Goal: Use online tool/utility: Use online tool/utility

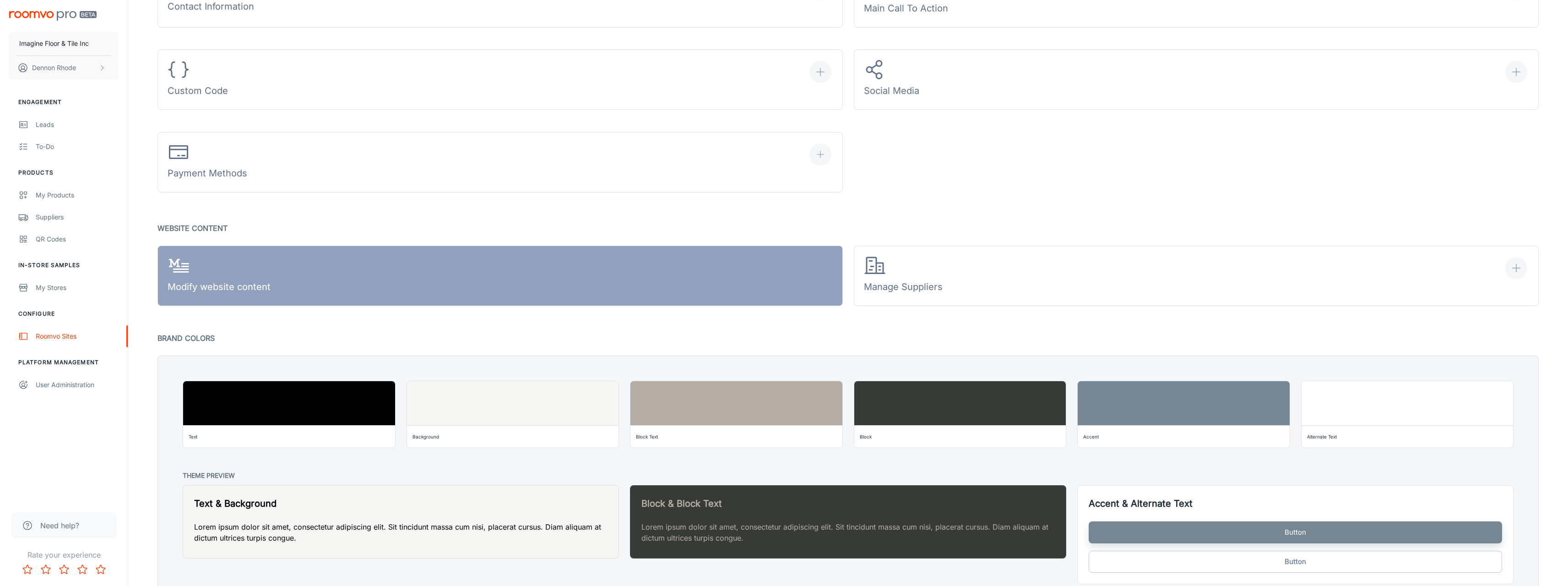
scroll to position [655, 0]
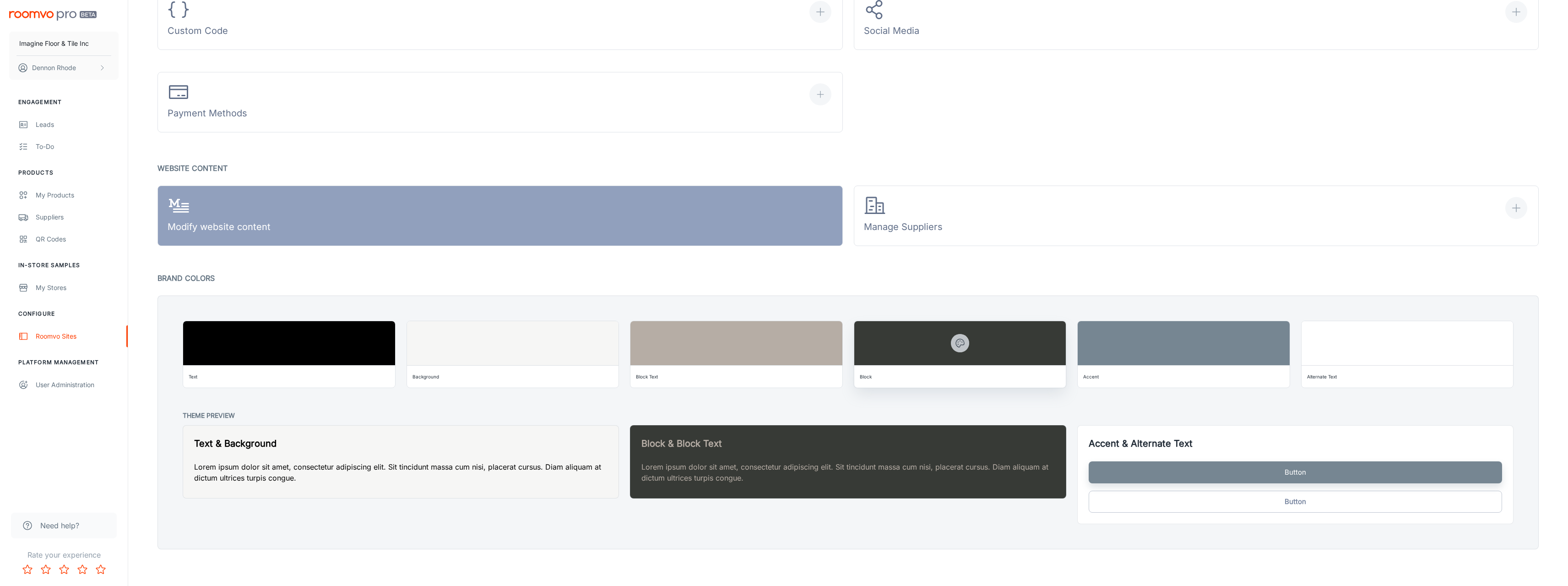
click at [659, 349] on icon "button" at bounding box center [960, 342] width 11 height 11
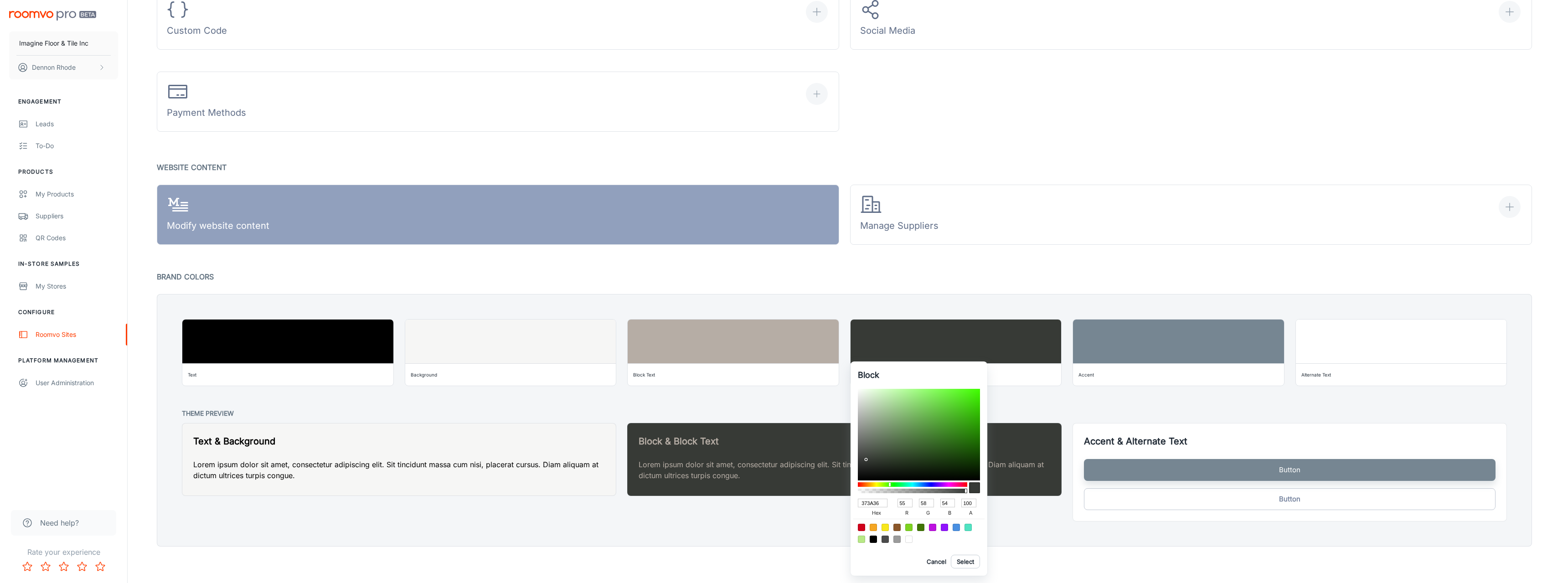
click at [656, 393] on div at bounding box center [784, 291] width 1568 height 583
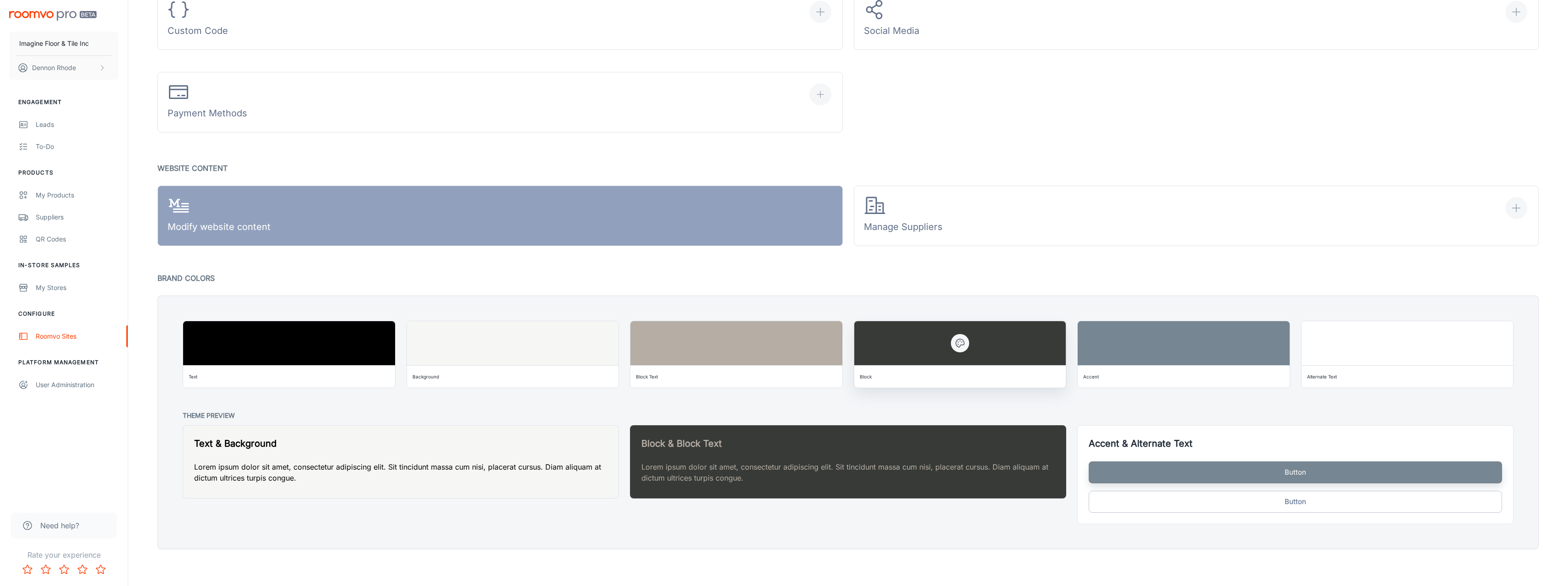
click at [659, 349] on button "button" at bounding box center [960, 343] width 19 height 19
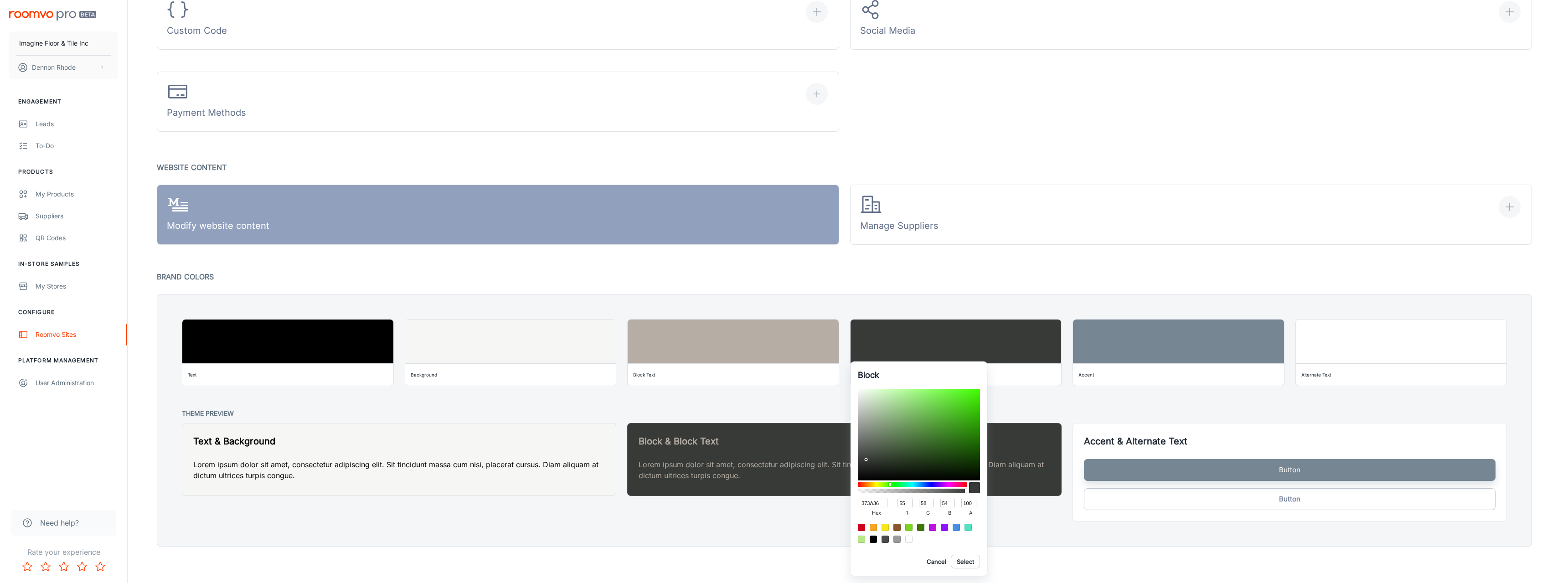
drag, startPoint x: 879, startPoint y: 503, endPoint x: 855, endPoint y: 502, distance: 24.0
click at [656, 502] on div "Block 373A36 hex 55 r 58 g 54 b 100 a Cancel Select" at bounding box center [919, 469] width 137 height 214
click at [656, 400] on div at bounding box center [784, 291] width 1568 height 583
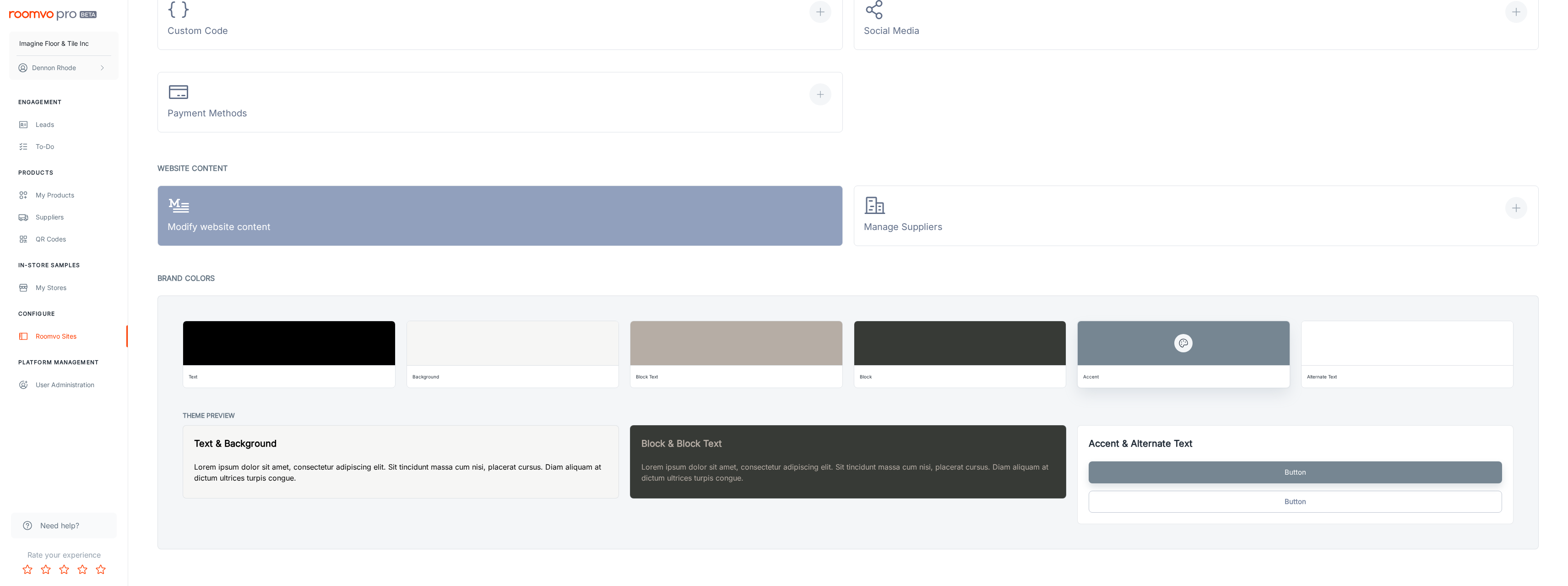
click at [659, 352] on div at bounding box center [1184, 342] width 212 height 44
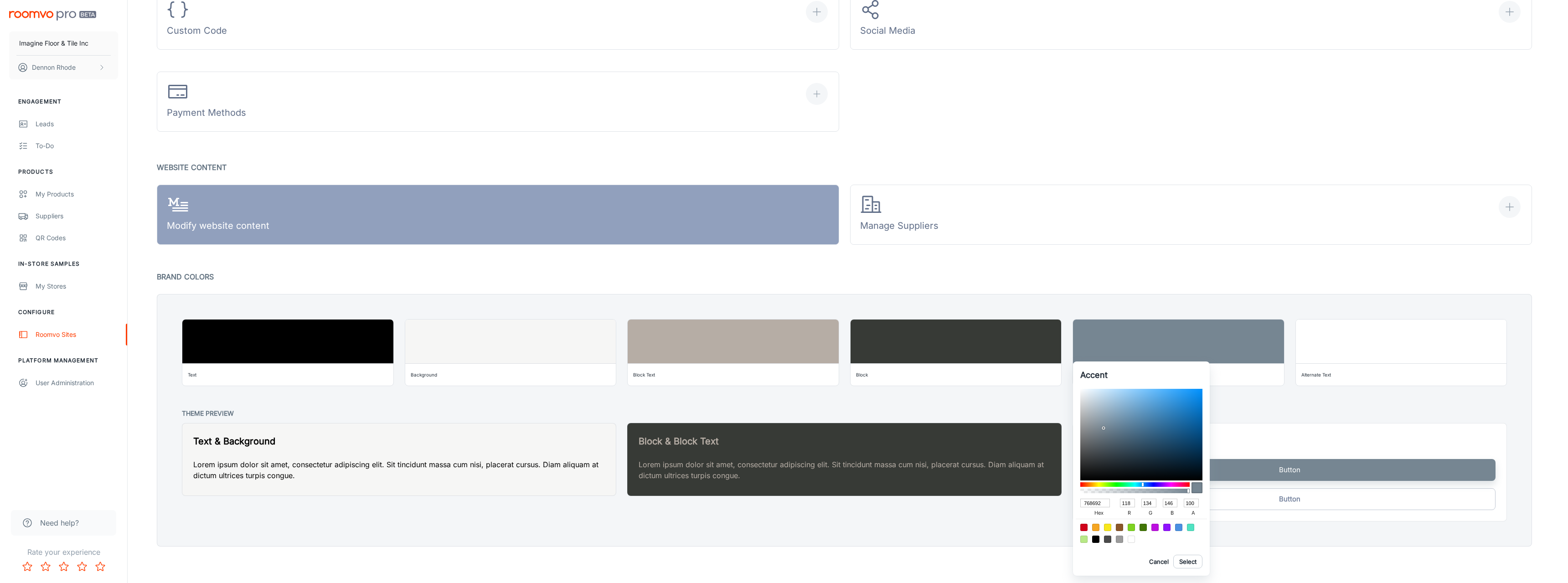
drag, startPoint x: 1108, startPoint y: 502, endPoint x: 1057, endPoint y: 501, distance: 51.0
click at [656, 501] on div "Accent 768692 hex 118 r 134 g 146 b 100 a Cancel Select" at bounding box center [784, 291] width 1568 height 583
paste input "373A36"
type input "373A36"
type input "55"
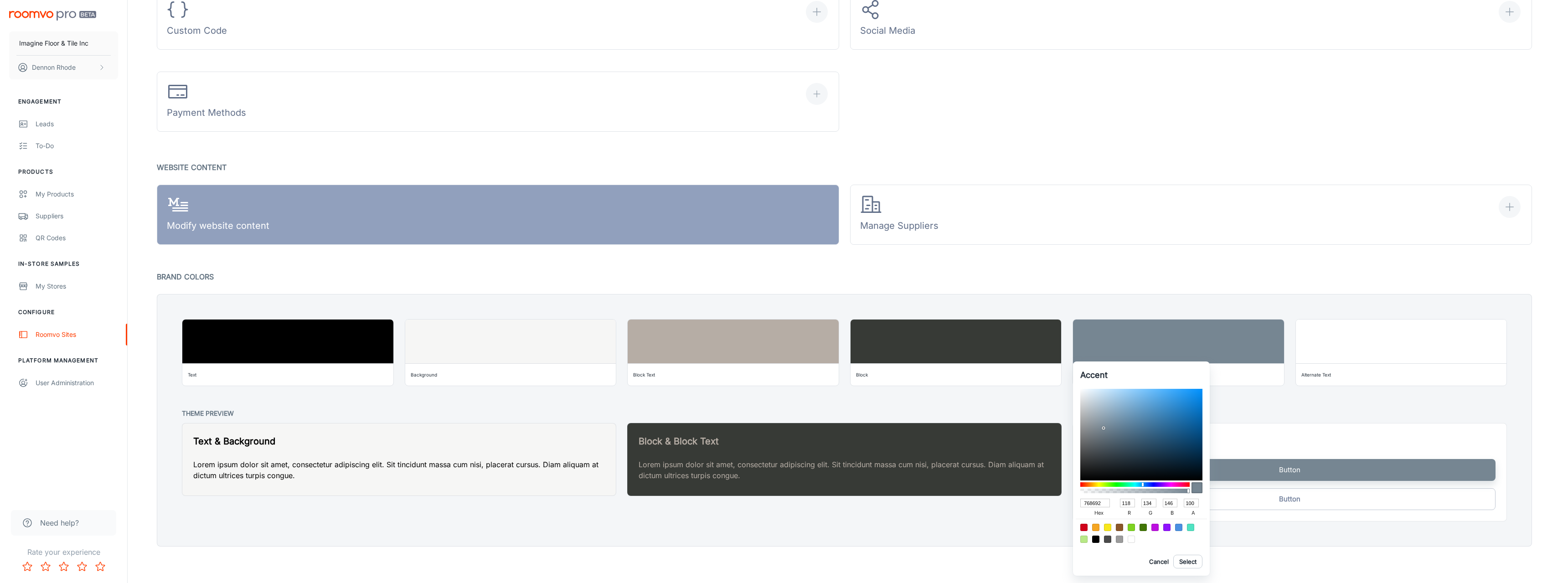
type input "58"
type input "54"
click at [656, 402] on div at bounding box center [784, 291] width 1568 height 583
type input "768692"
type input "118"
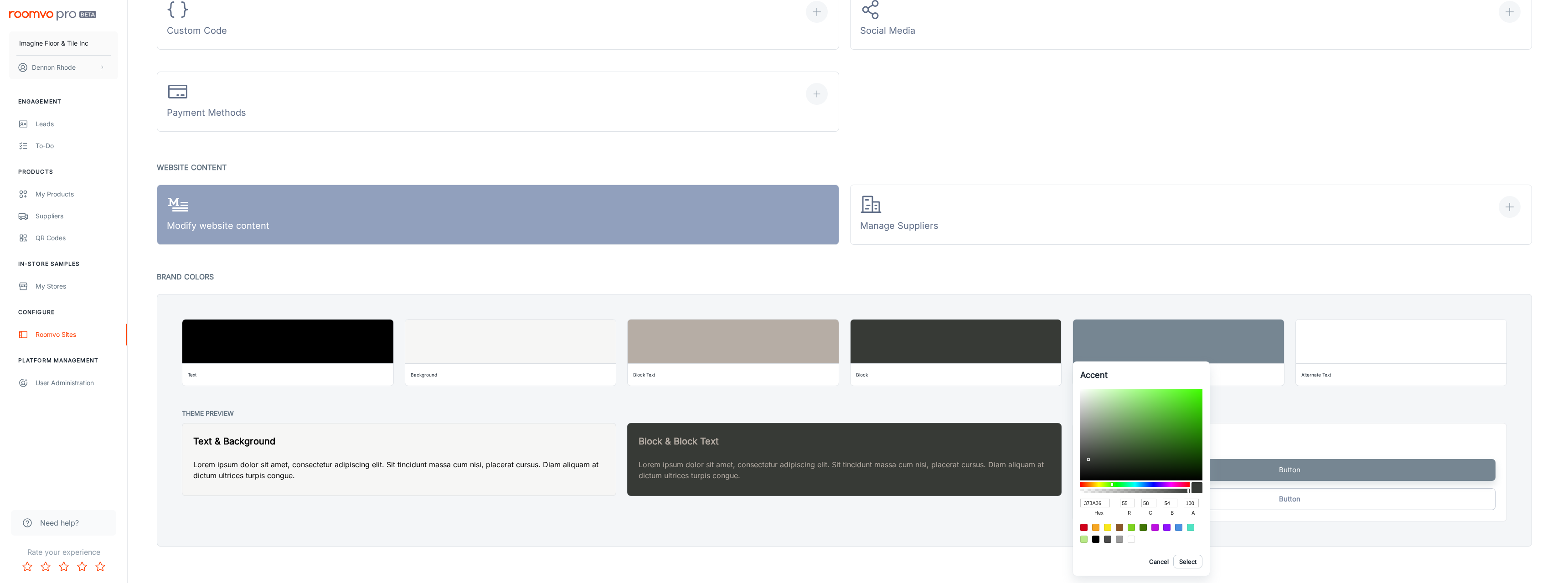
type input "134"
type input "146"
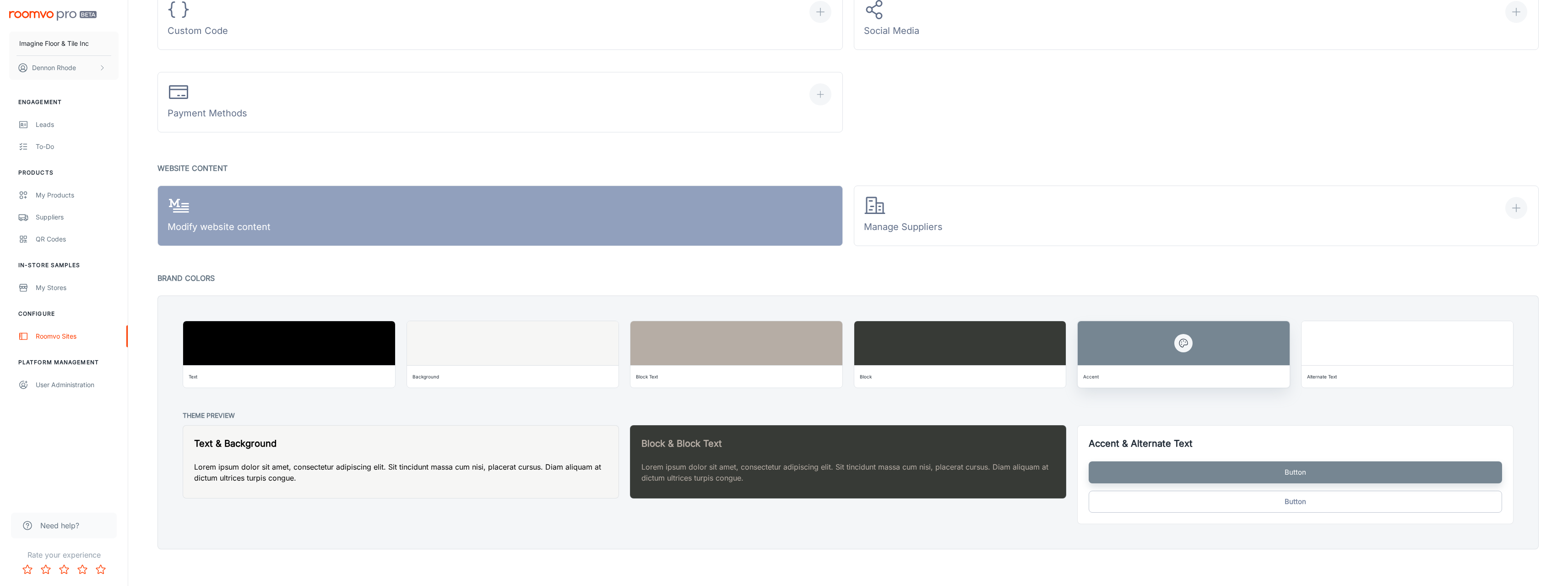
click at [659, 373] on div "Accent" at bounding box center [1184, 376] width 205 height 15
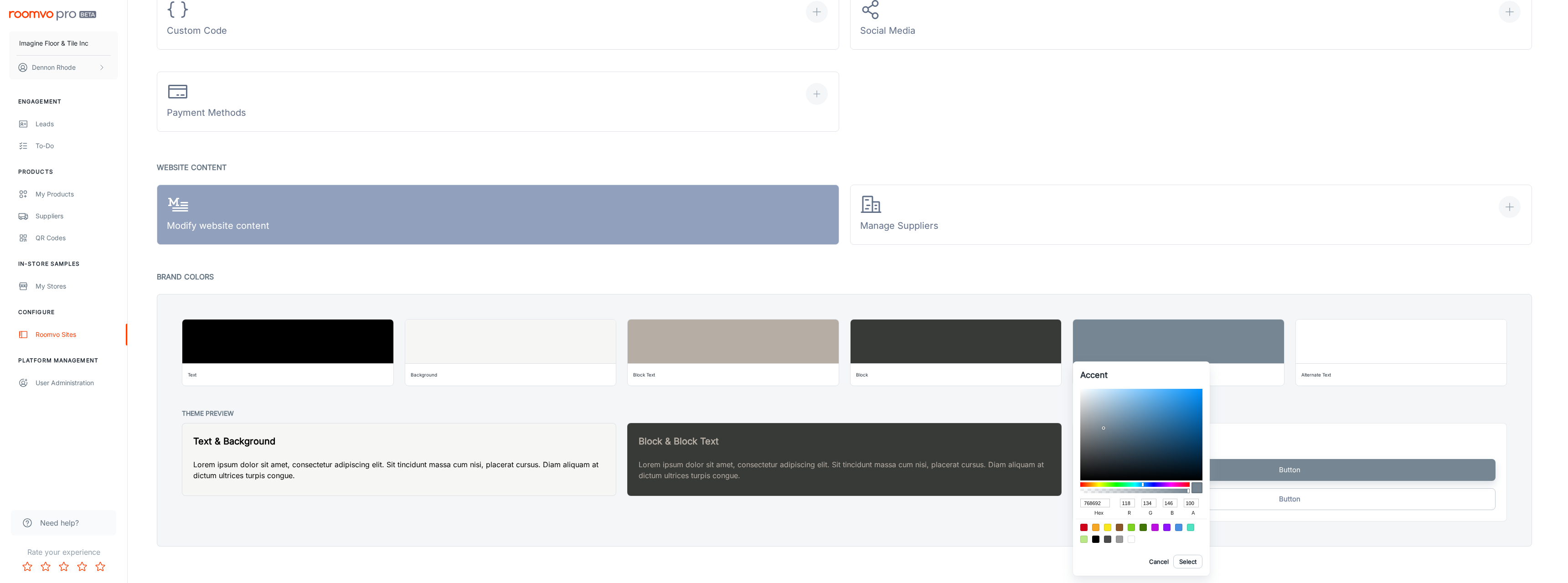
drag, startPoint x: 1104, startPoint y: 502, endPoint x: 1068, endPoint y: 502, distance: 36.0
click at [656, 502] on div "Accent 768692 hex 118 r 134 g 146 b 100 a Cancel Select" at bounding box center [784, 291] width 1568 height 583
paste input "373A36"
type input "373A36"
type input "55"
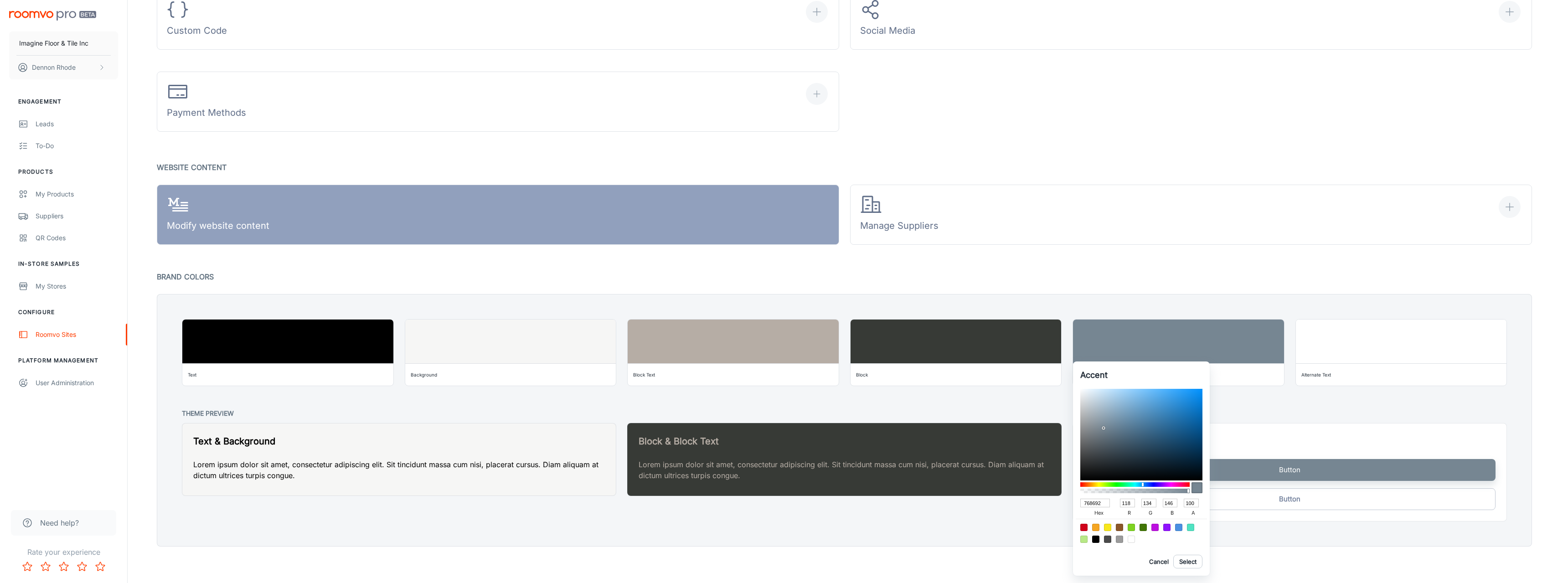
type input "58"
type input "54"
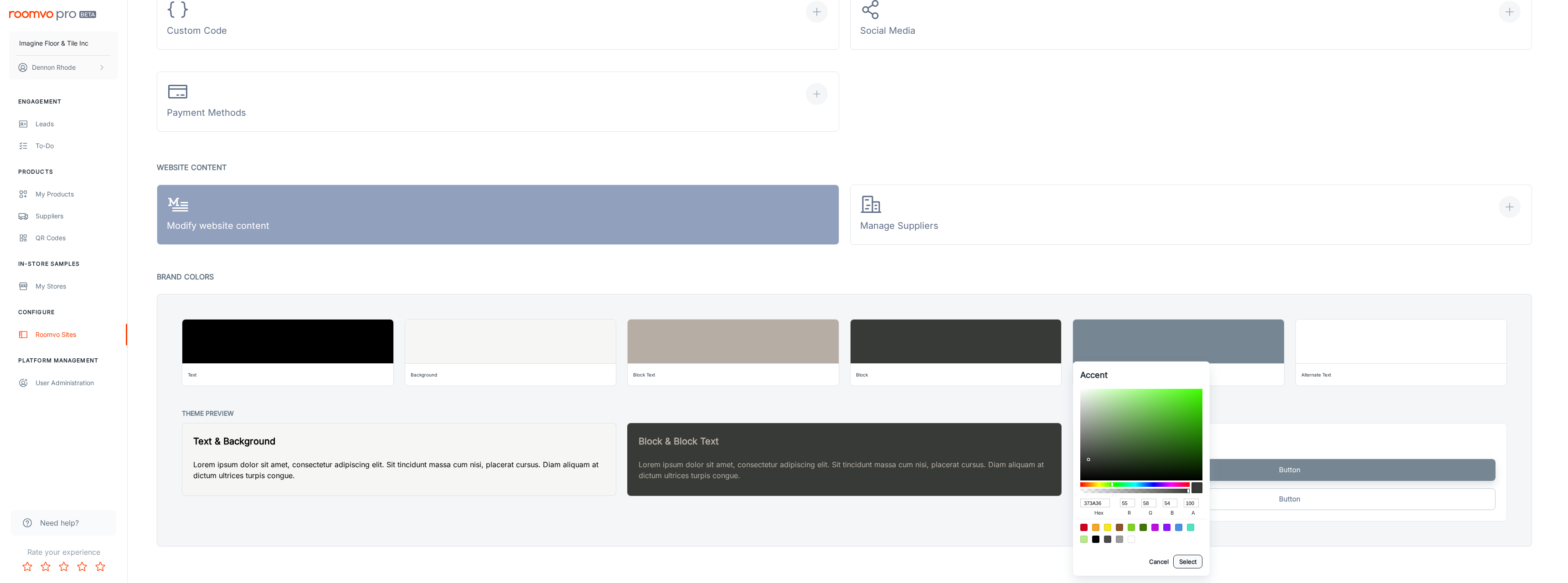
type input "373A36"
click at [656, 561] on button "Select" at bounding box center [1188, 562] width 29 height 14
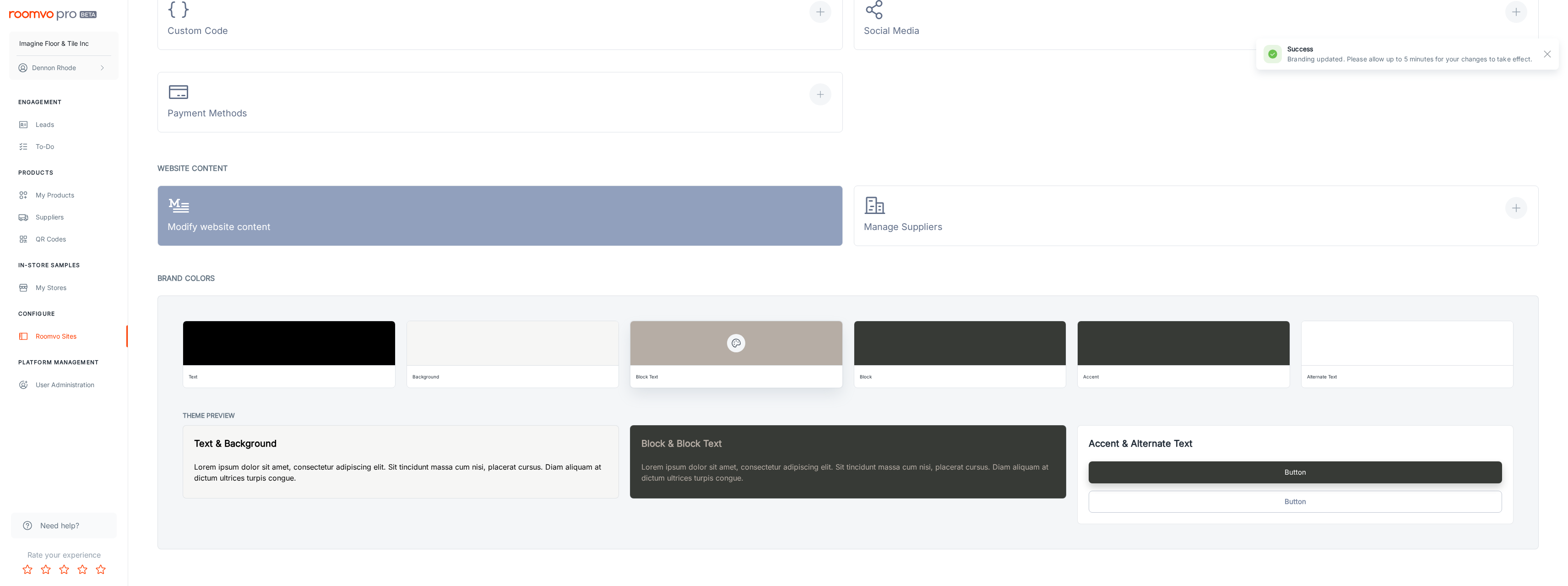
click at [659, 344] on icon "button" at bounding box center [736, 342] width 11 height 11
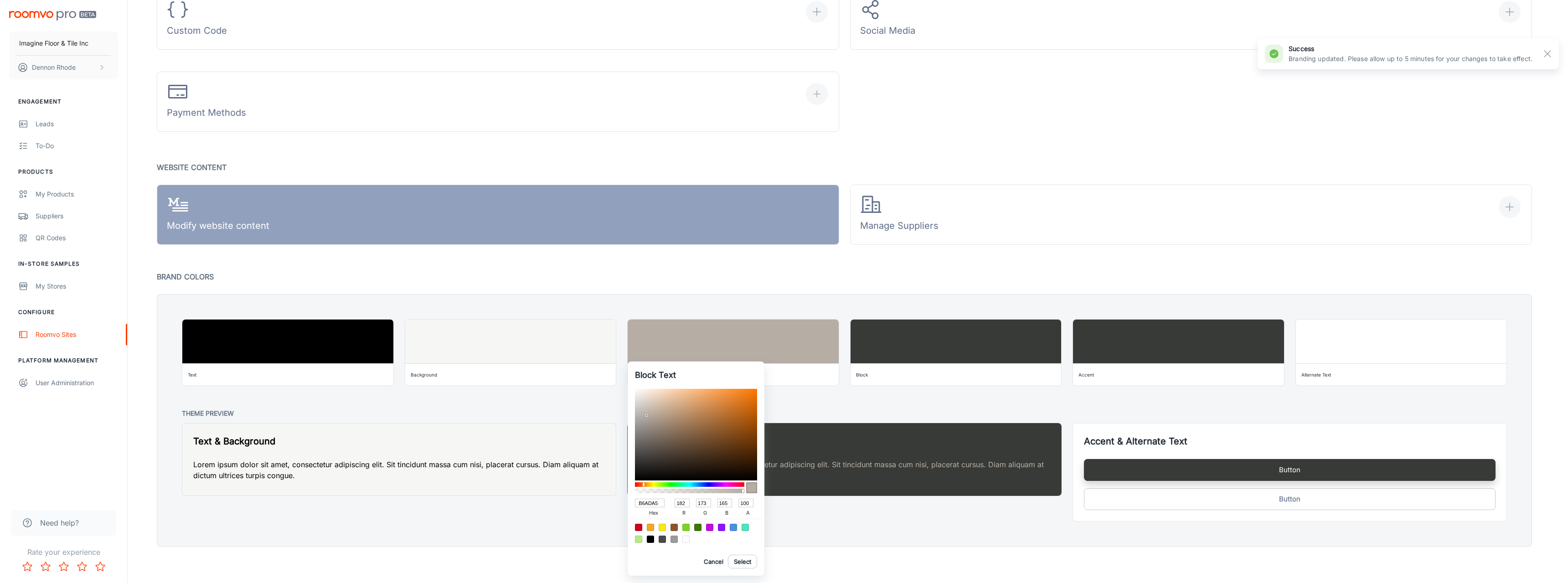
click at [591, 405] on div at bounding box center [784, 291] width 1568 height 583
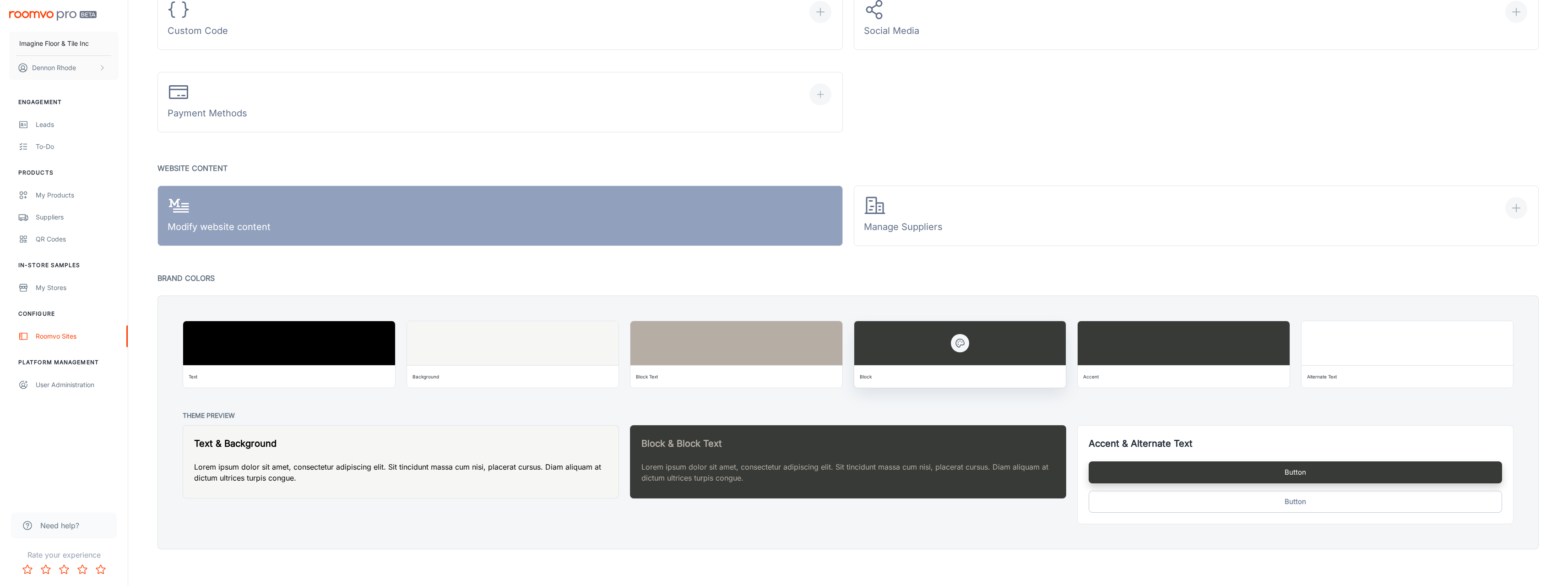
click at [659, 342] on icon "button" at bounding box center [960, 342] width 11 height 11
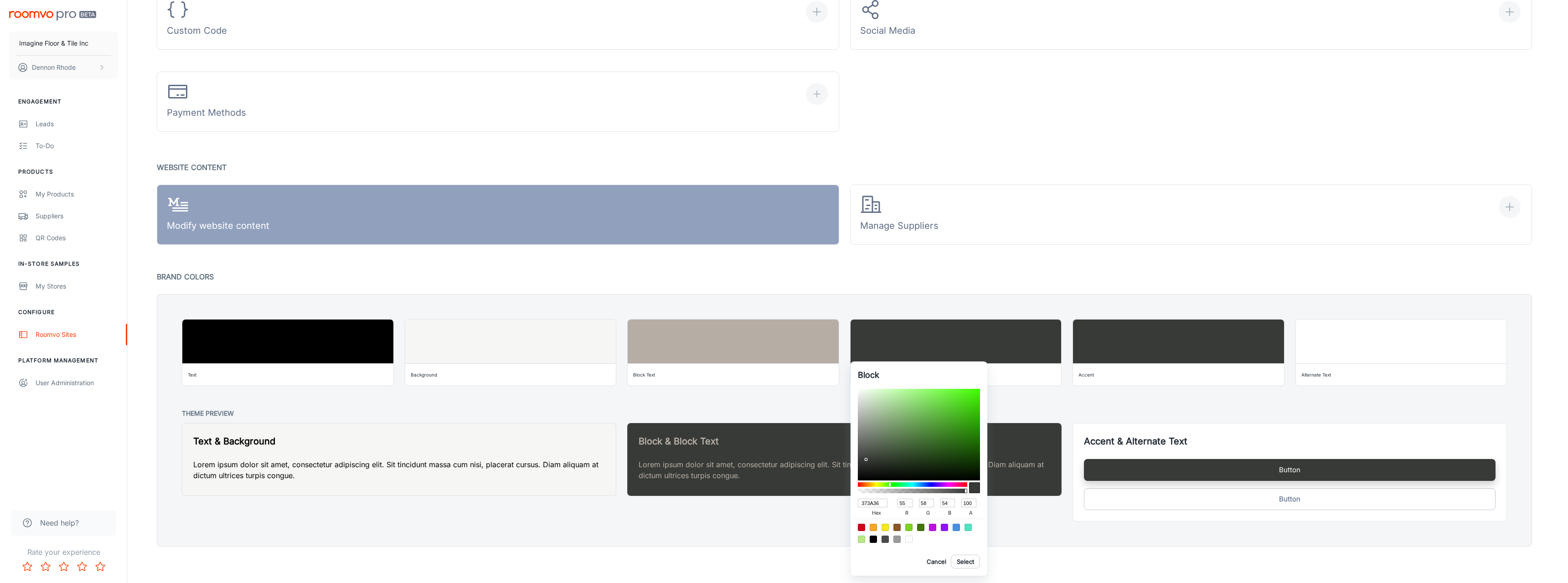
drag, startPoint x: 881, startPoint y: 502, endPoint x: 840, endPoint y: 502, distance: 41.0
click at [656, 502] on div "Block 373A36 hex 55 r 58 g 54 b 100 a Cancel Select" at bounding box center [784, 291] width 1568 height 583
paste input "#181918"
type input "#181918"
type input "24"
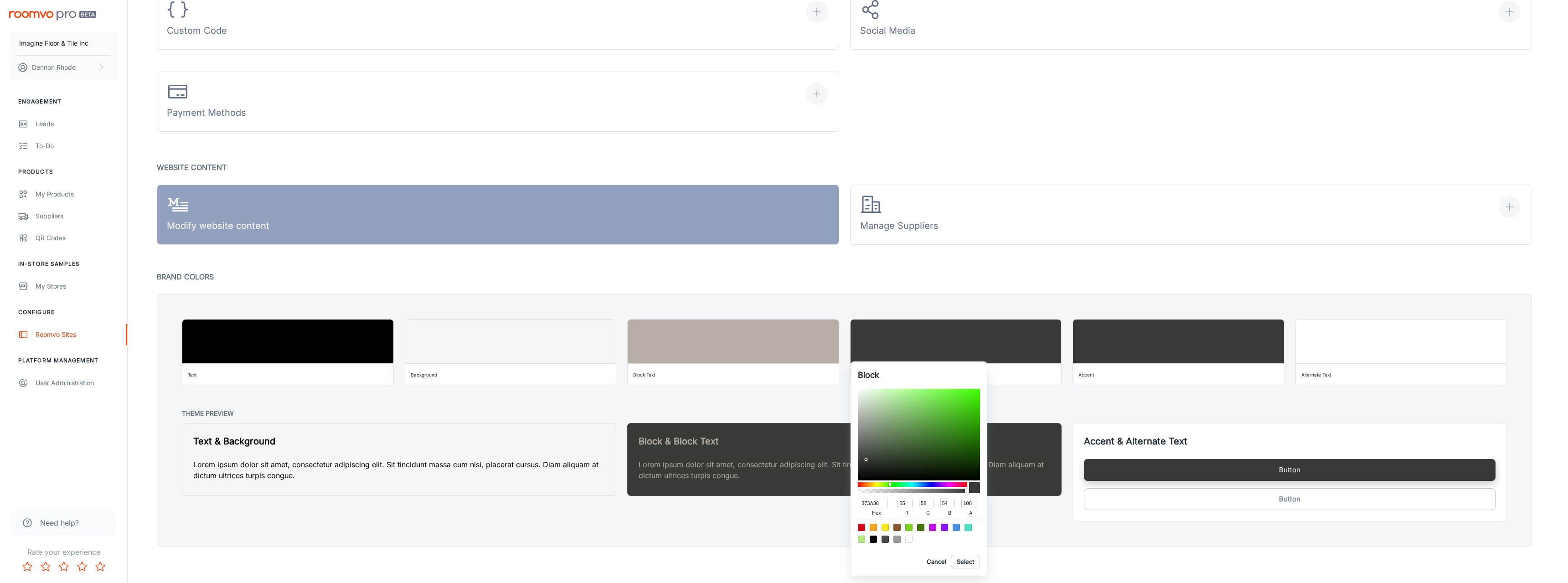
type input "25"
type input "24"
click at [656, 524] on div at bounding box center [784, 291] width 1568 height 583
type input "373A36"
type input "55"
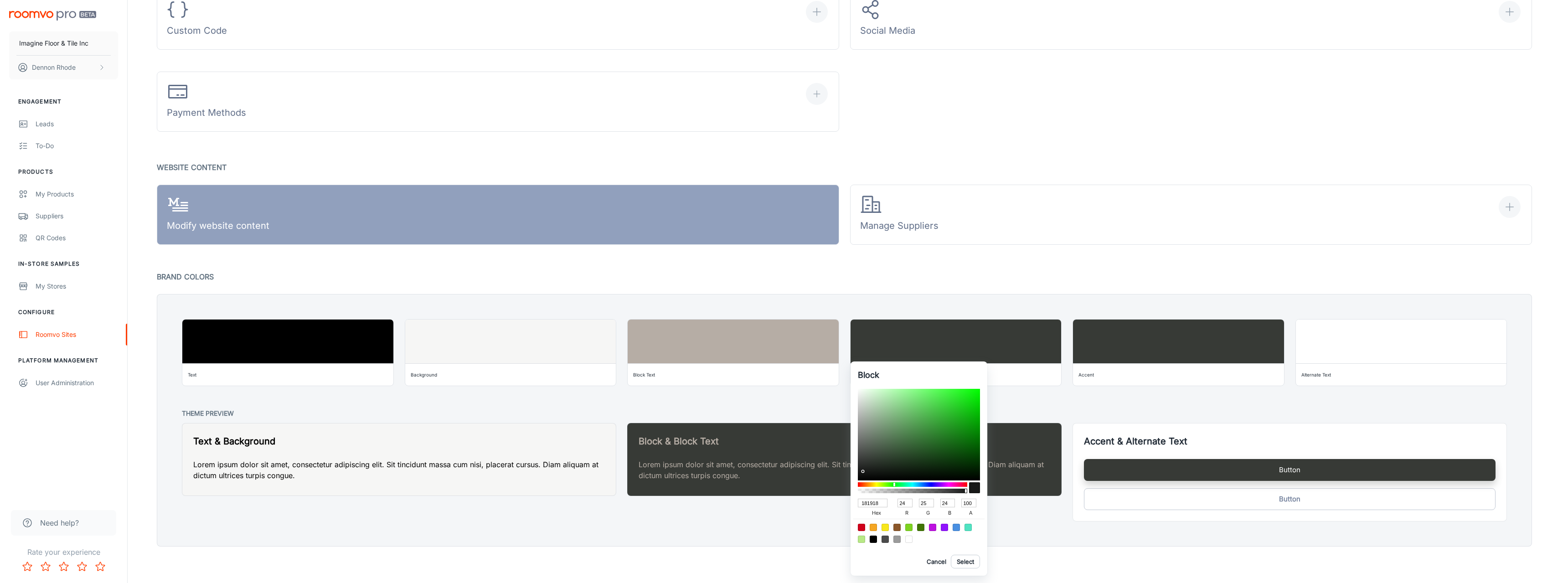
type input "58"
type input "54"
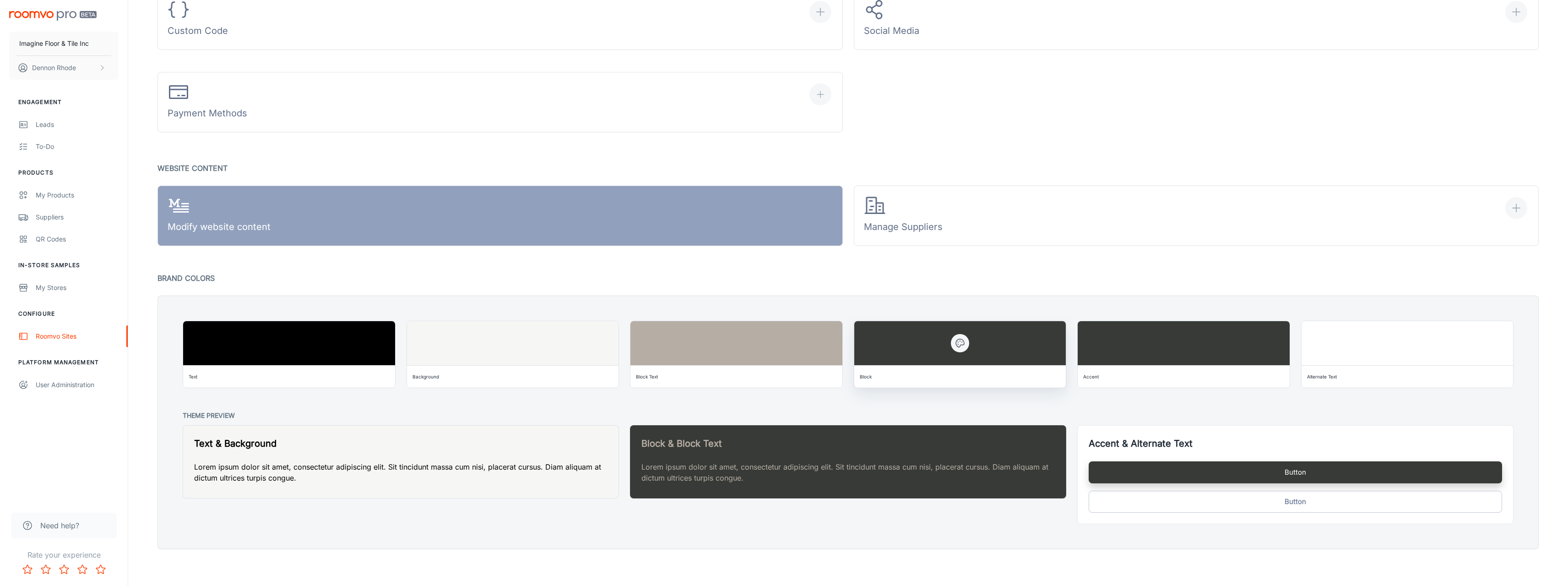
click at [659, 343] on div at bounding box center [961, 342] width 212 height 44
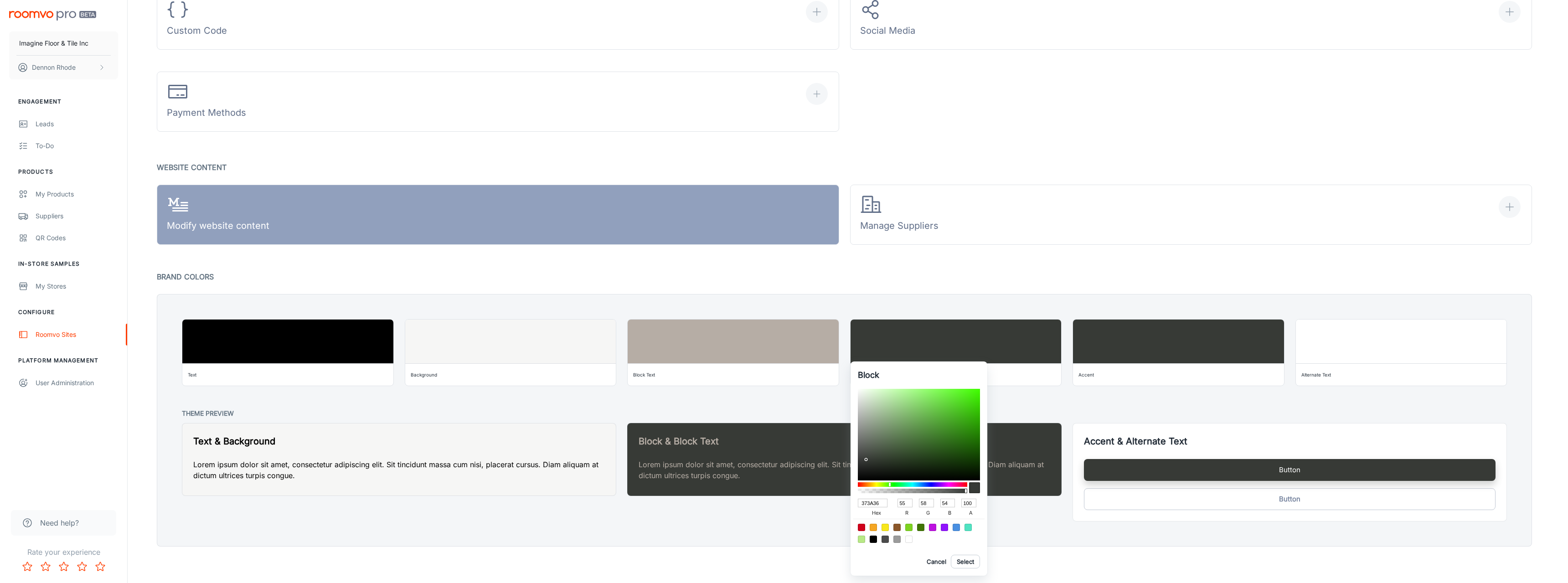
drag, startPoint x: 879, startPoint y: 504, endPoint x: 846, endPoint y: 502, distance: 33.1
click at [656, 502] on div "Block 373A36 hex 55 r 58 g 54 b 100 a Cancel Select" at bounding box center [784, 291] width 1568 height 583
paste input "#181918"
type input "#181918"
type input "24"
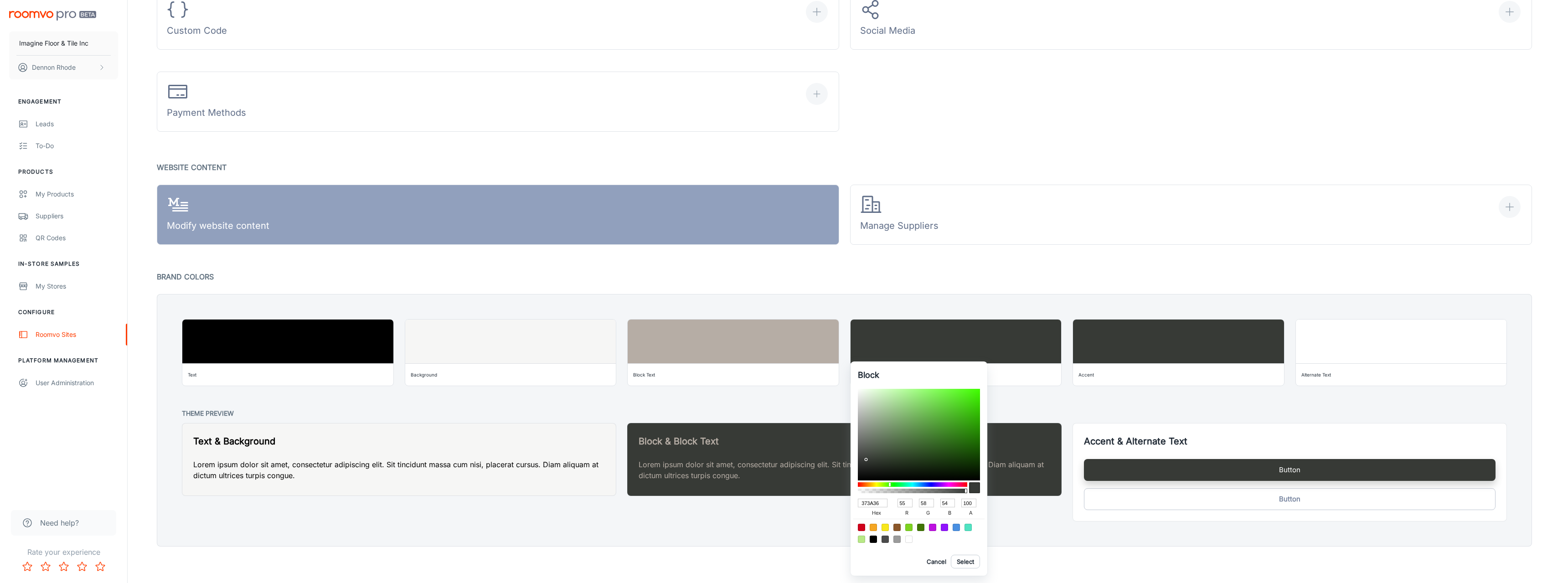
type input "25"
type input "24"
type input "181918"
click at [656, 559] on button "Select" at bounding box center [965, 562] width 29 height 14
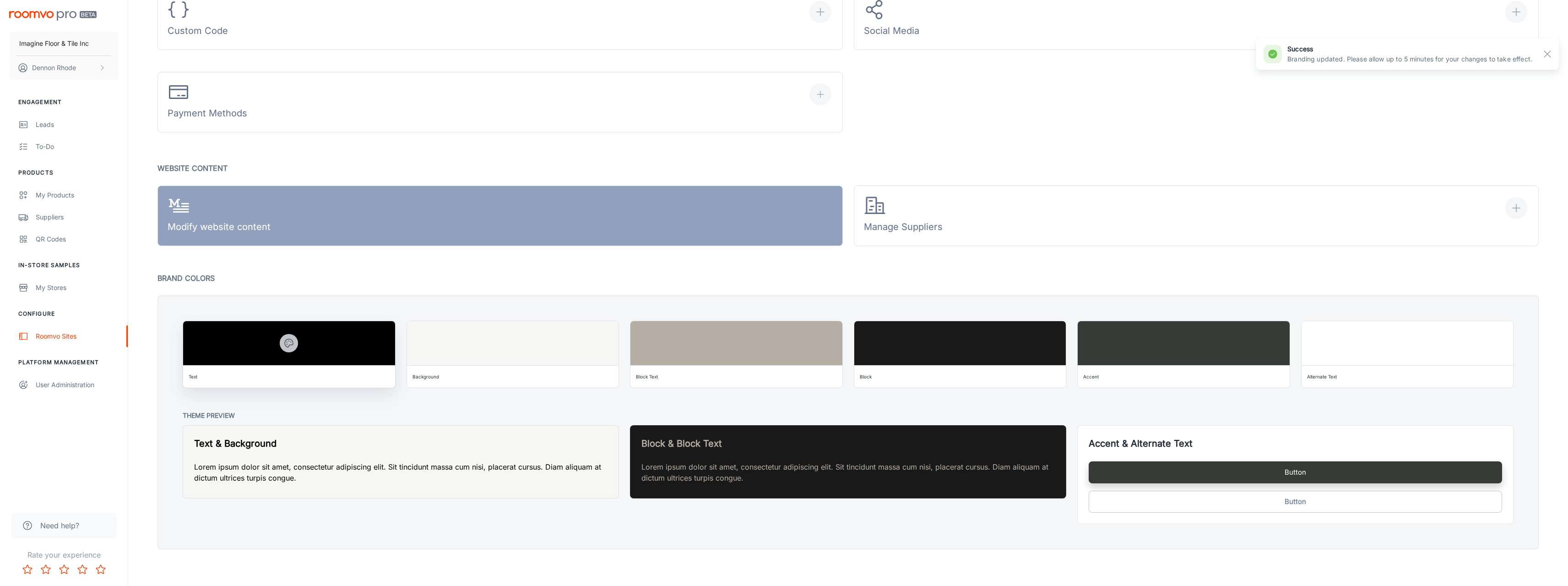
click at [288, 349] on button "button" at bounding box center [288, 343] width 19 height 19
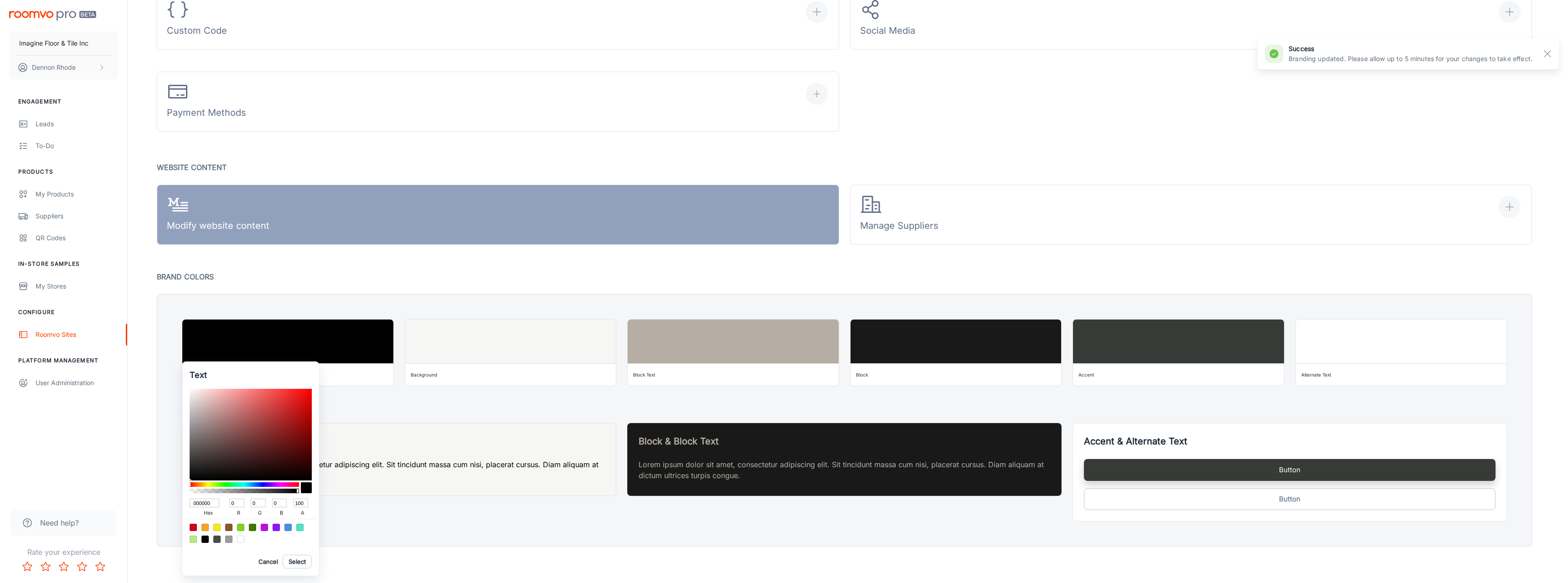
drag, startPoint x: 212, startPoint y: 504, endPoint x: 188, endPoint y: 502, distance: 24.1
click at [188, 502] on div "Text 000000 hex 0 r 0 g 0 b 100 a Cancel Select" at bounding box center [250, 469] width 137 height 214
paste input "#181918"
type input "#181918"
type input "24"
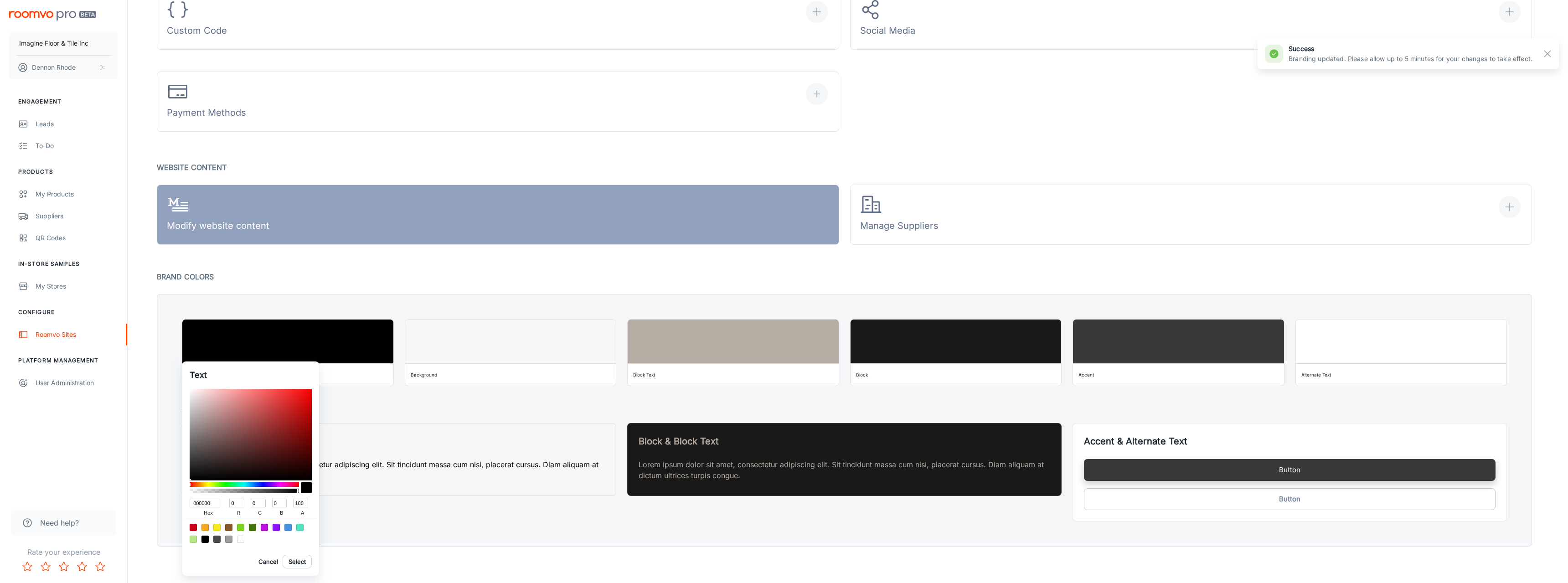
type input "25"
type input "24"
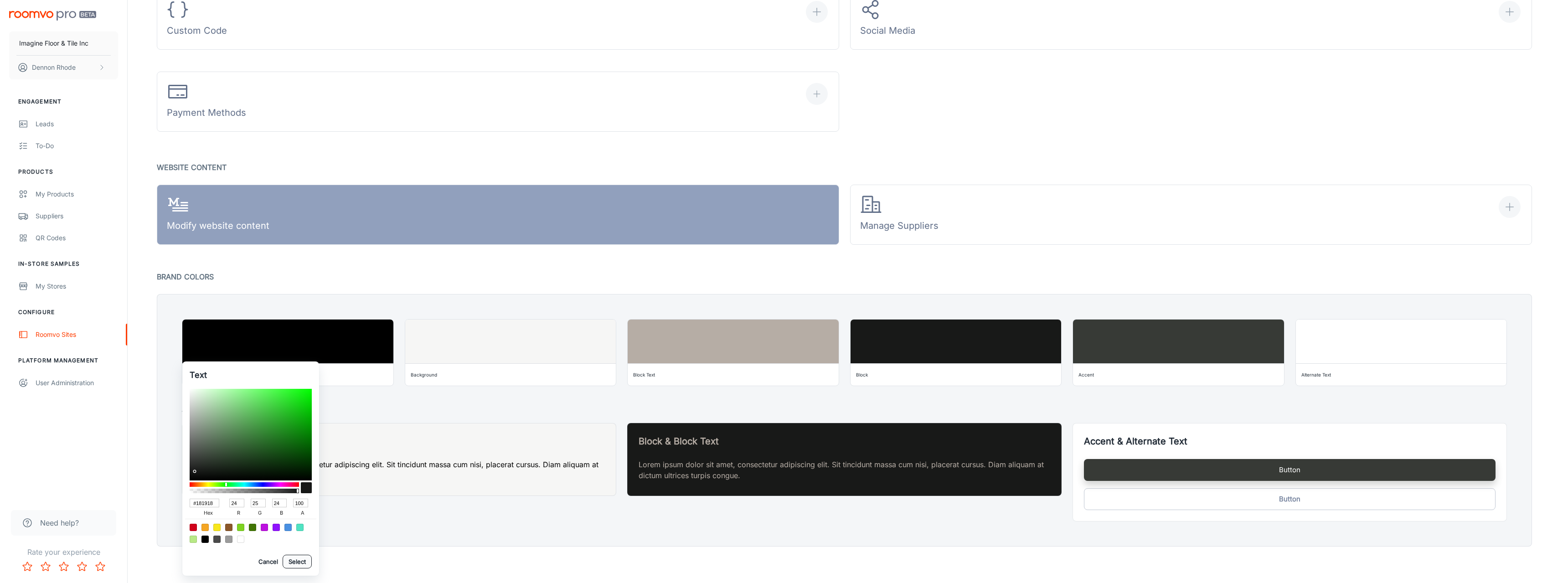
type input "181918"
click at [295, 560] on button "Select" at bounding box center [297, 562] width 29 height 14
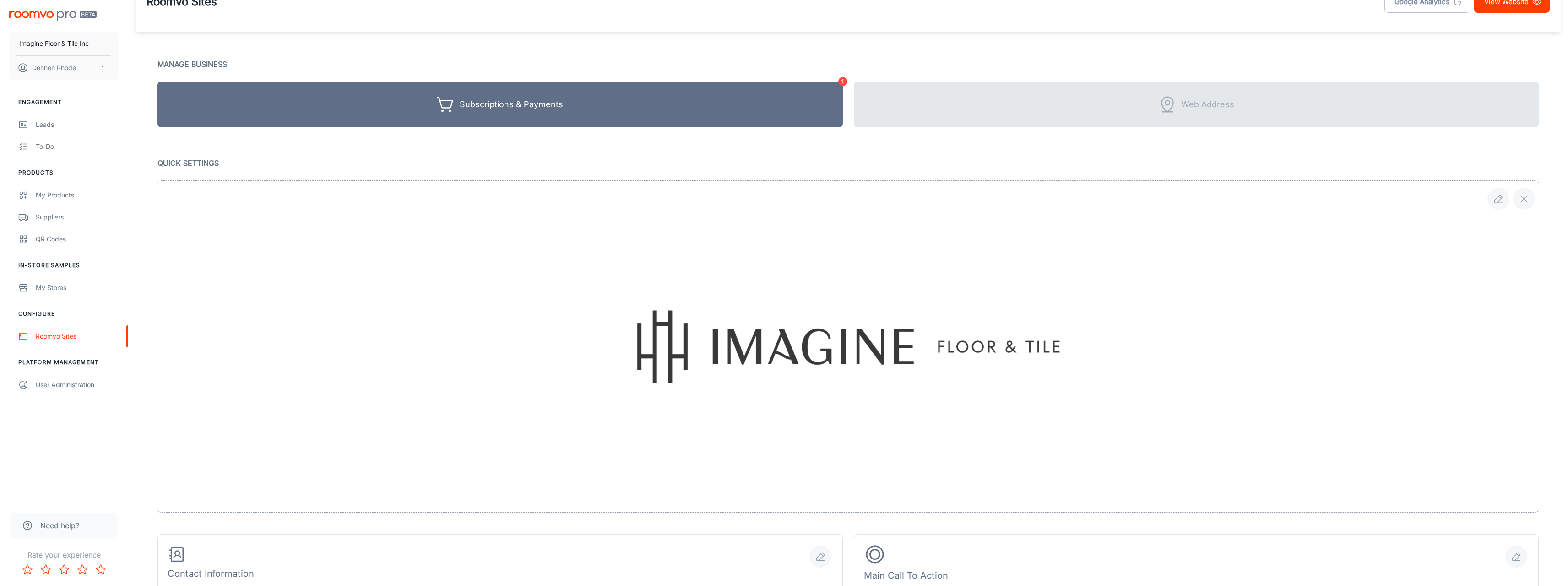
scroll to position [0, 0]
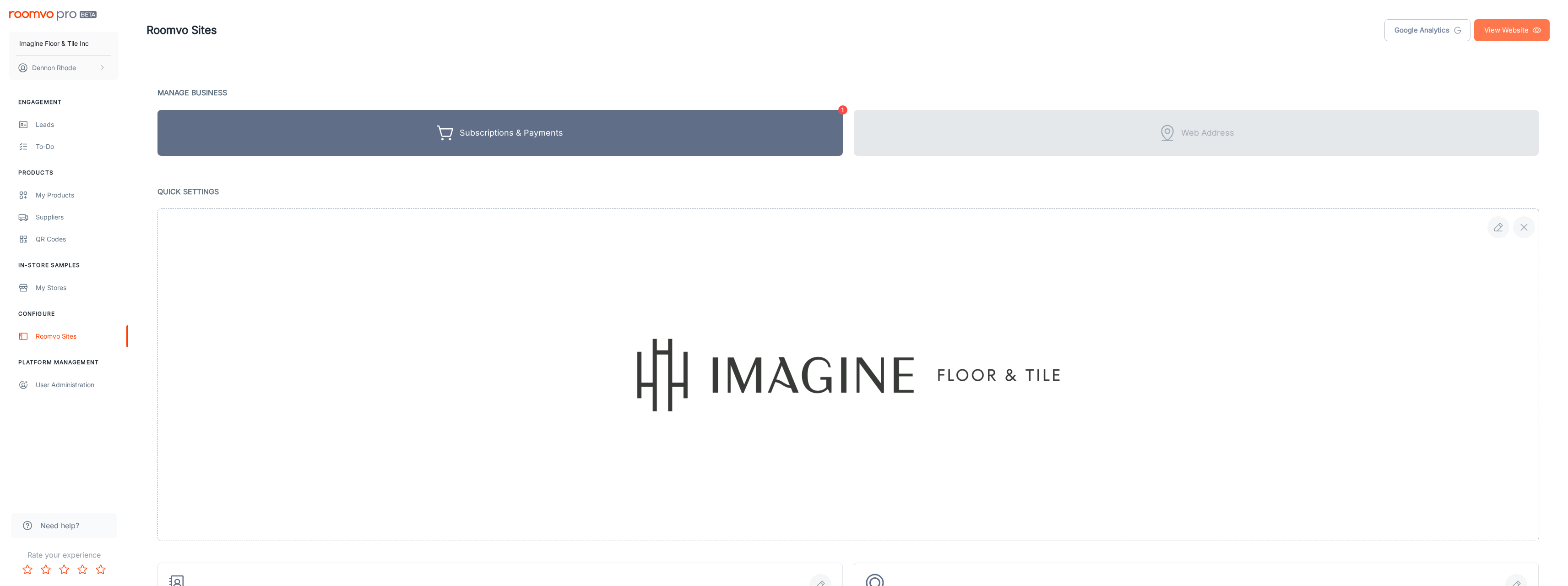
click at [659, 32] on link "View Website" at bounding box center [1512, 30] width 76 height 22
